Goal: Check status: Check status

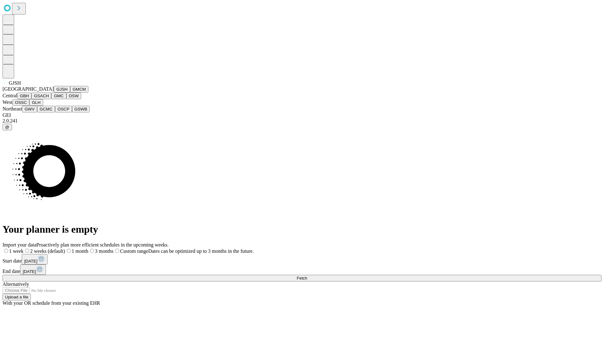
click at [54, 92] on button "GJSH" at bounding box center [62, 89] width 16 height 7
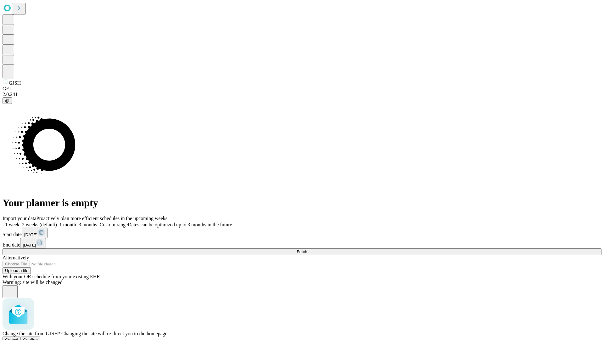
click at [38, 337] on span "Confirm" at bounding box center [30, 339] width 15 height 5
click at [19, 222] on label "1 week" at bounding box center [11, 224] width 17 height 5
click at [307, 249] on span "Fetch" at bounding box center [301, 251] width 10 height 5
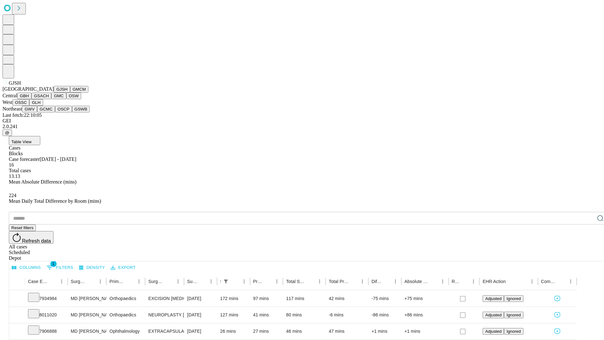
click at [70, 92] on button "GMCM" at bounding box center [79, 89] width 18 height 7
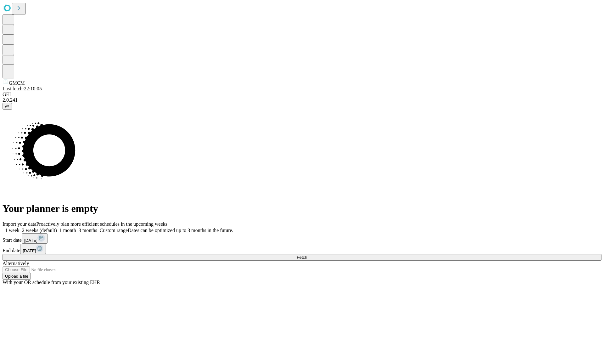
click at [19, 227] on label "1 week" at bounding box center [11, 229] width 17 height 5
click at [307, 255] on span "Fetch" at bounding box center [301, 257] width 10 height 5
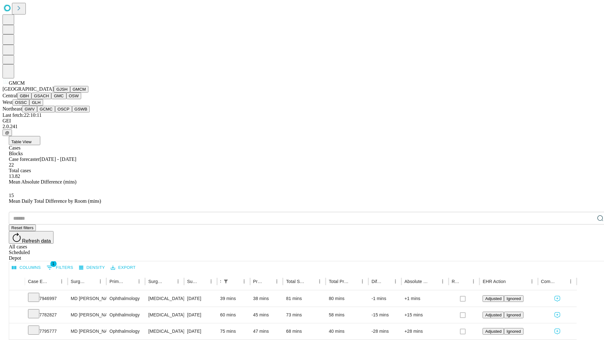
click at [31, 99] on button "GBH" at bounding box center [24, 95] width 14 height 7
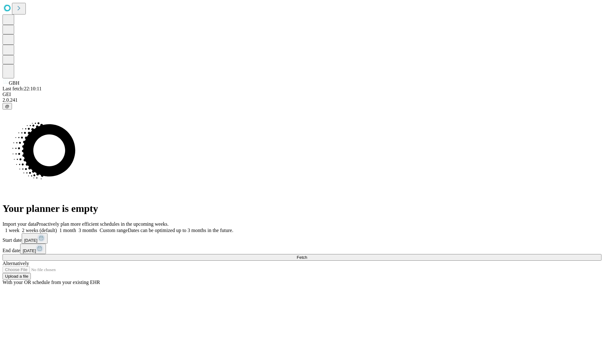
click at [307, 255] on span "Fetch" at bounding box center [301, 257] width 10 height 5
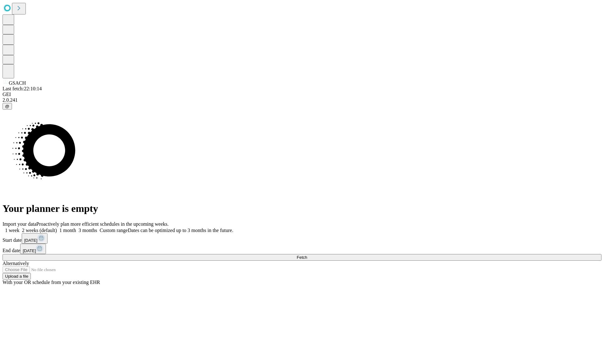
click at [19, 227] on label "1 week" at bounding box center [11, 229] width 17 height 5
click at [307, 255] on span "Fetch" at bounding box center [301, 257] width 10 height 5
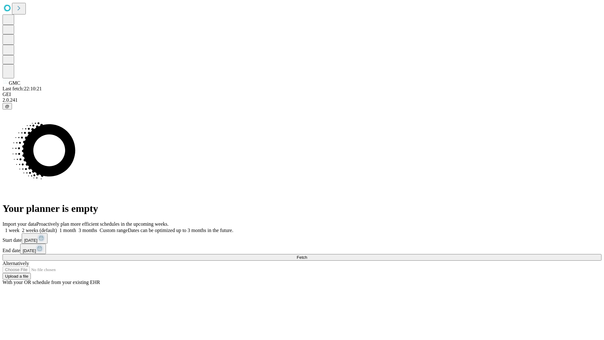
click at [307, 255] on span "Fetch" at bounding box center [301, 257] width 10 height 5
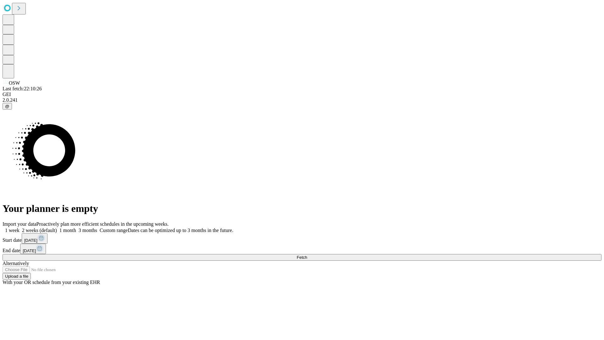
click at [19, 227] on label "1 week" at bounding box center [11, 229] width 17 height 5
click at [307, 255] on span "Fetch" at bounding box center [301, 257] width 10 height 5
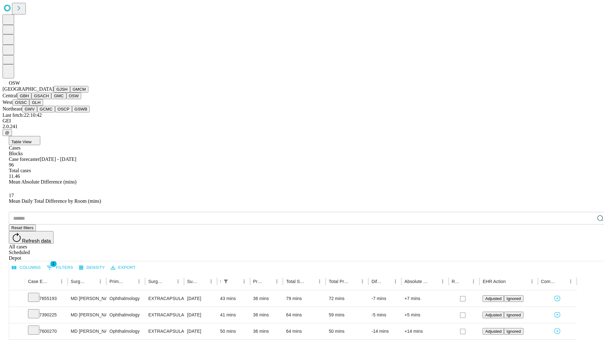
click at [30, 106] on button "OSSC" at bounding box center [21, 102] width 17 height 7
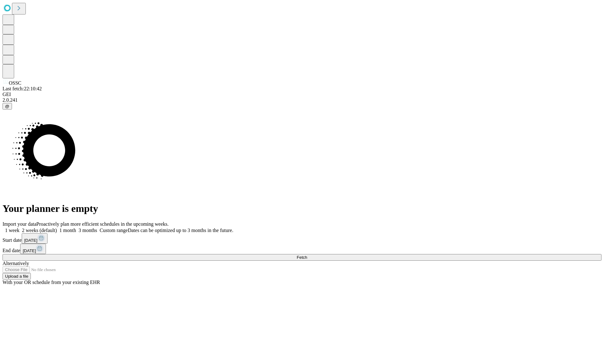
click at [19, 227] on label "1 week" at bounding box center [11, 229] width 17 height 5
click at [307, 255] on span "Fetch" at bounding box center [301, 257] width 10 height 5
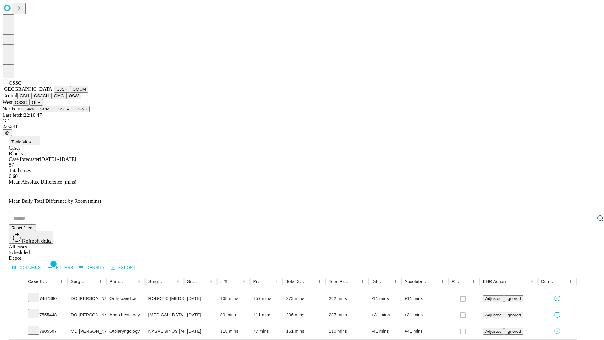
click at [43, 106] on button "GLH" at bounding box center [36, 102] width 14 height 7
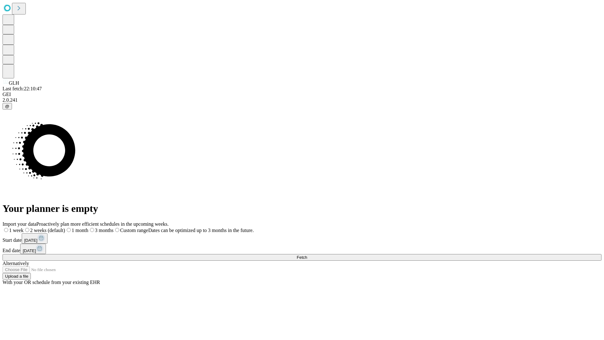
click at [24, 227] on label "1 week" at bounding box center [13, 229] width 21 height 5
click at [307, 255] on span "Fetch" at bounding box center [301, 257] width 10 height 5
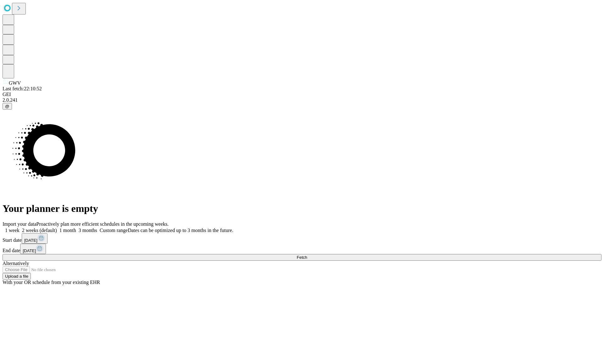
click at [307, 255] on span "Fetch" at bounding box center [301, 257] width 10 height 5
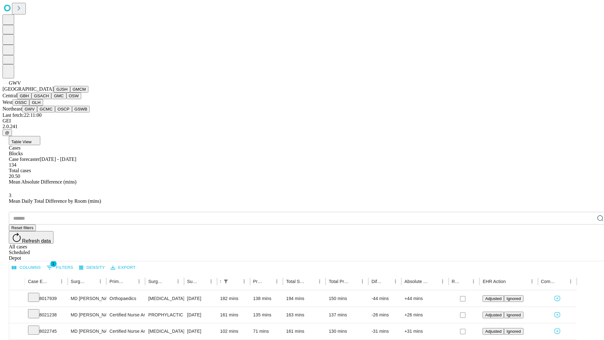
click at [49, 112] on button "GCMC" at bounding box center [46, 109] width 18 height 7
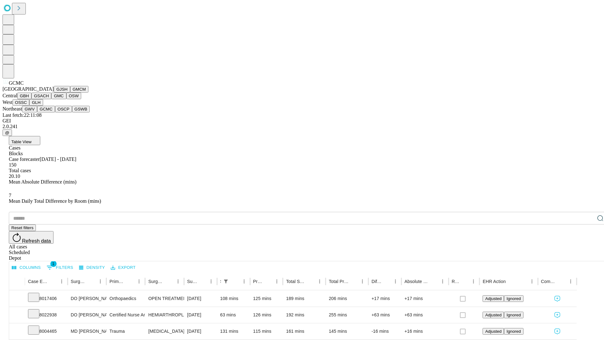
click at [55, 112] on button "OSCP" at bounding box center [63, 109] width 17 height 7
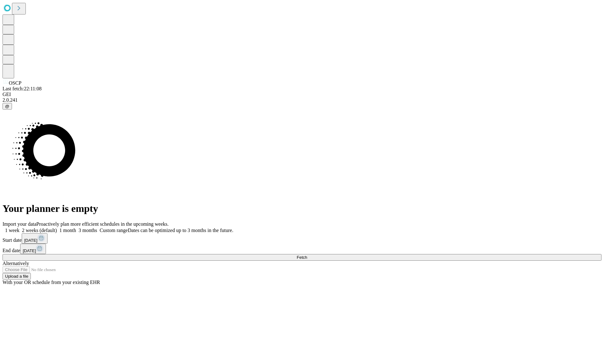
click at [19, 227] on label "1 week" at bounding box center [11, 229] width 17 height 5
click at [307, 255] on span "Fetch" at bounding box center [301, 257] width 10 height 5
